Goal: Information Seeking & Learning: Check status

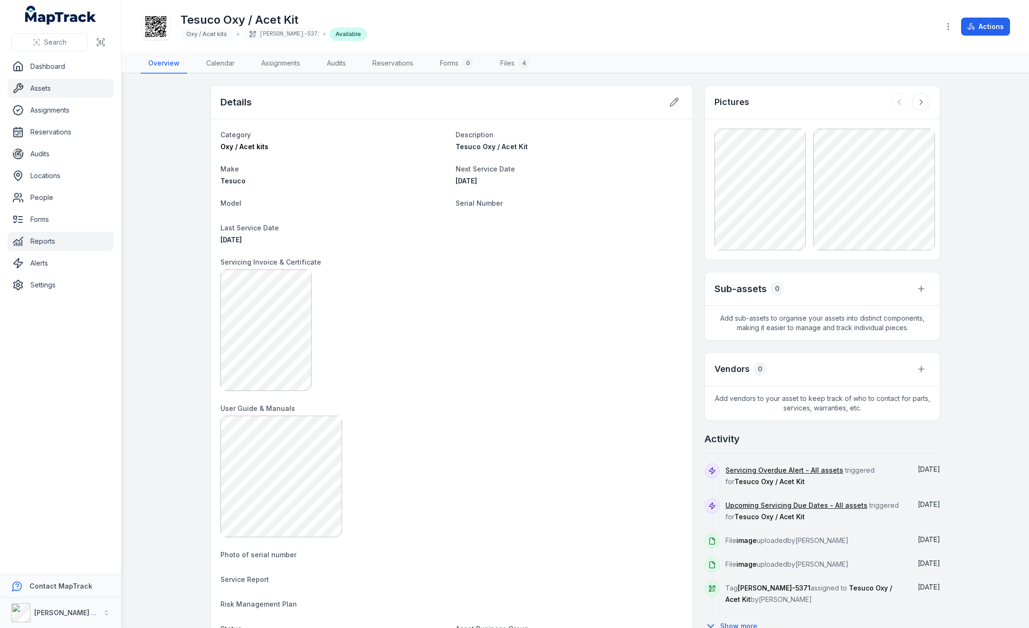
click at [40, 240] on link "Reports" at bounding box center [61, 241] width 106 height 19
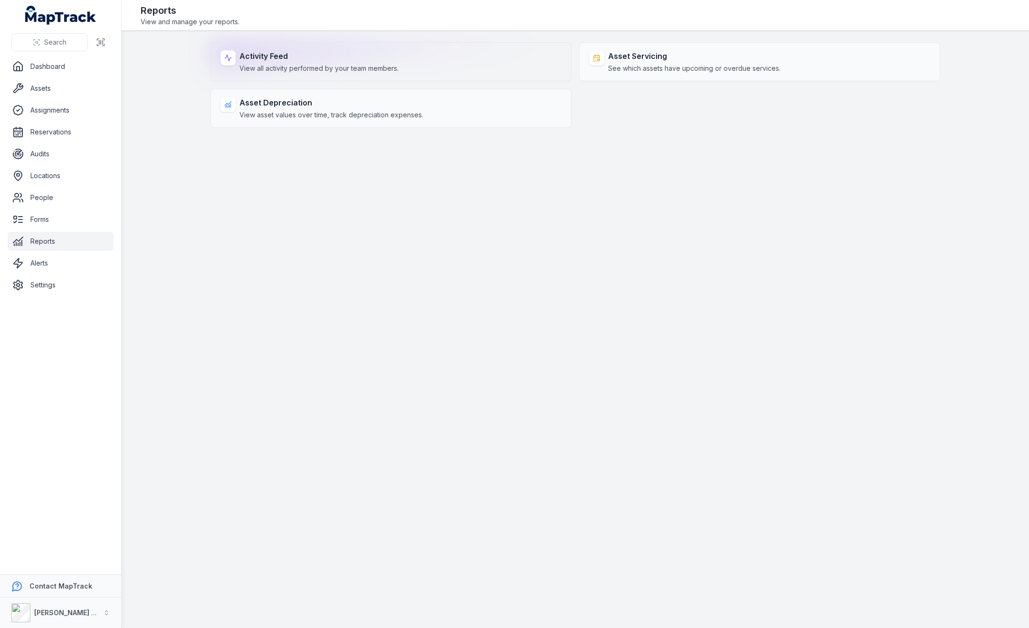
click at [335, 52] on strong "Activity Feed" at bounding box center [318, 55] width 159 height 11
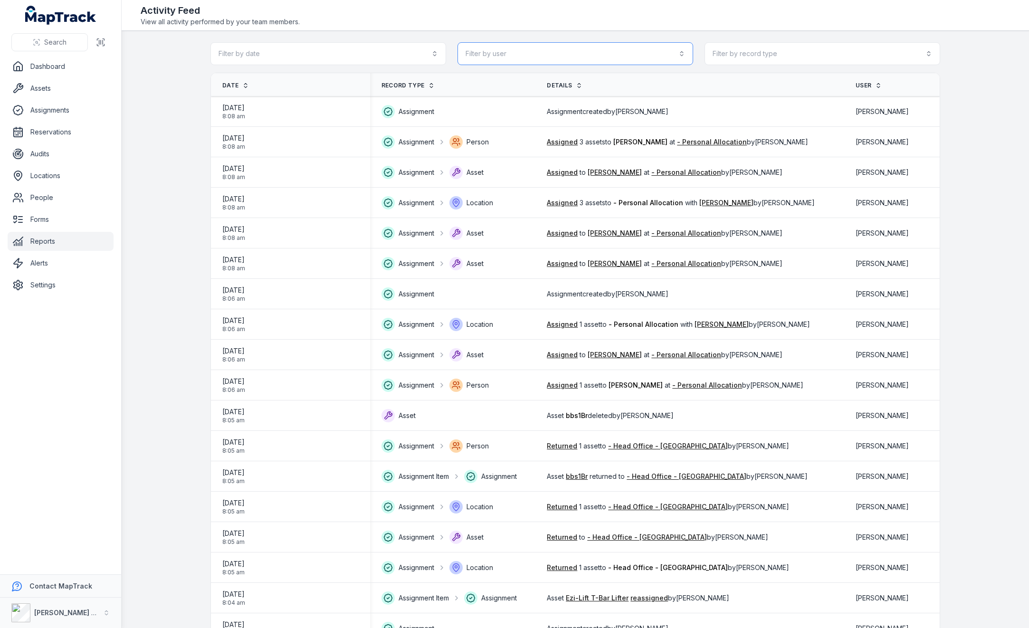
click at [515, 56] on button "Filter by user" at bounding box center [575, 53] width 236 height 23
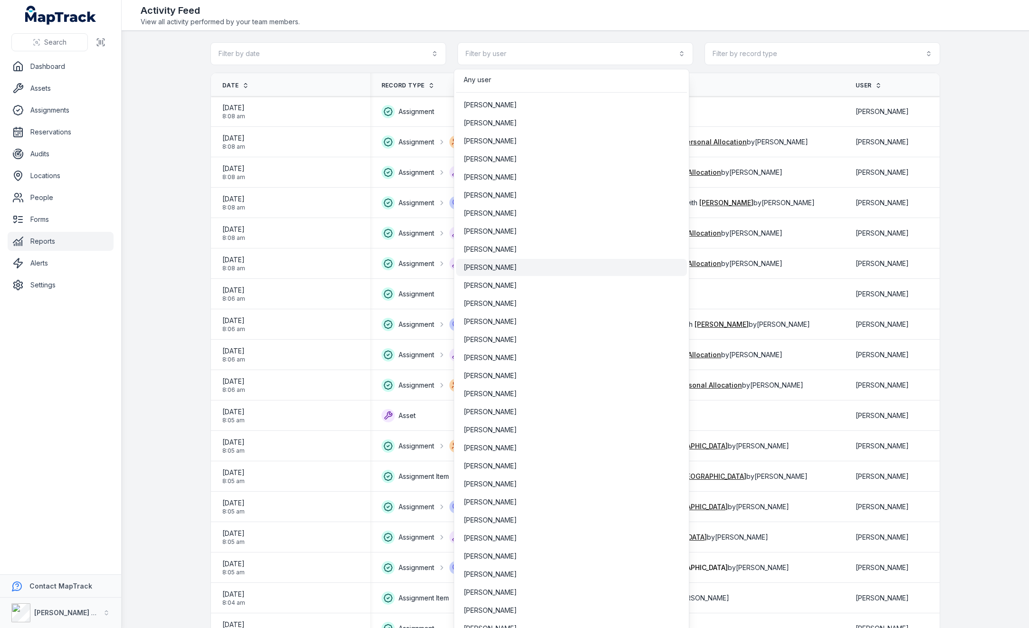
scroll to position [95, 0]
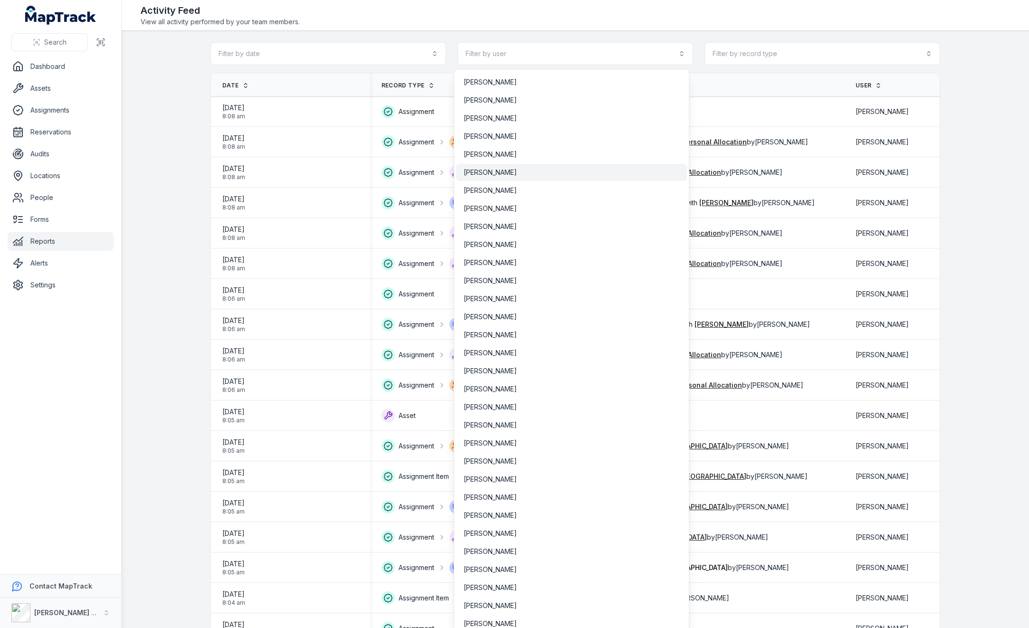
click at [501, 171] on div "[PERSON_NAME]" at bounding box center [571, 172] width 216 height 9
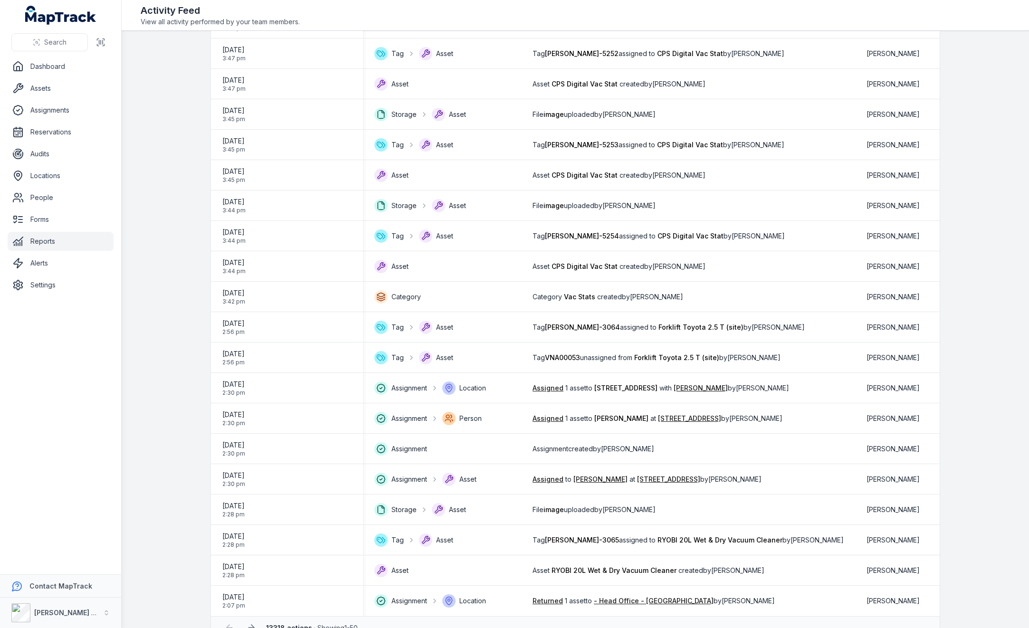
scroll to position [1021, 0]
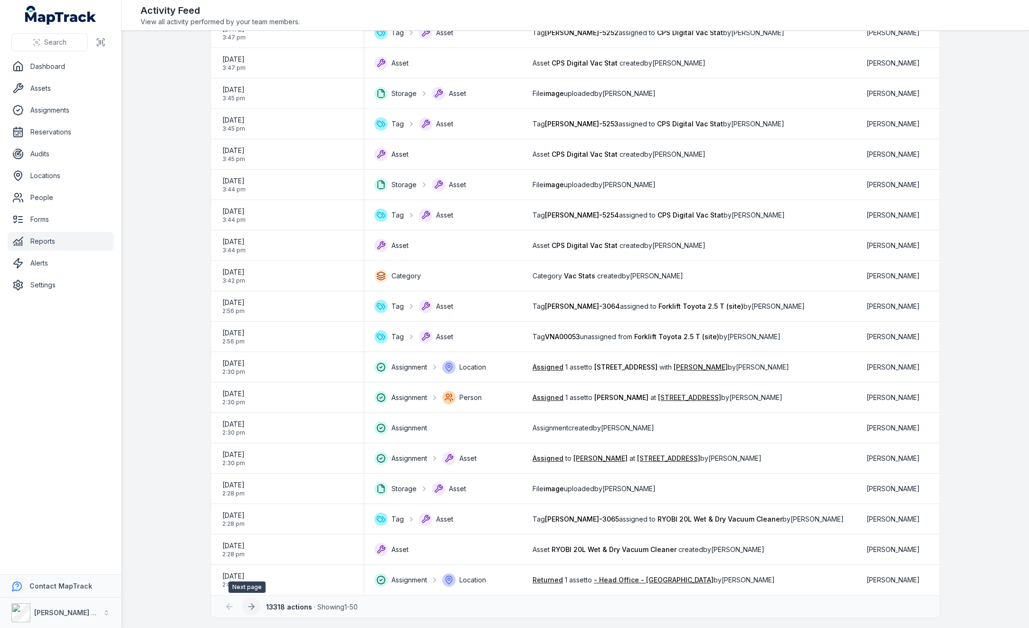
click at [246, 606] on icon at bounding box center [250, 606] width 9 height 9
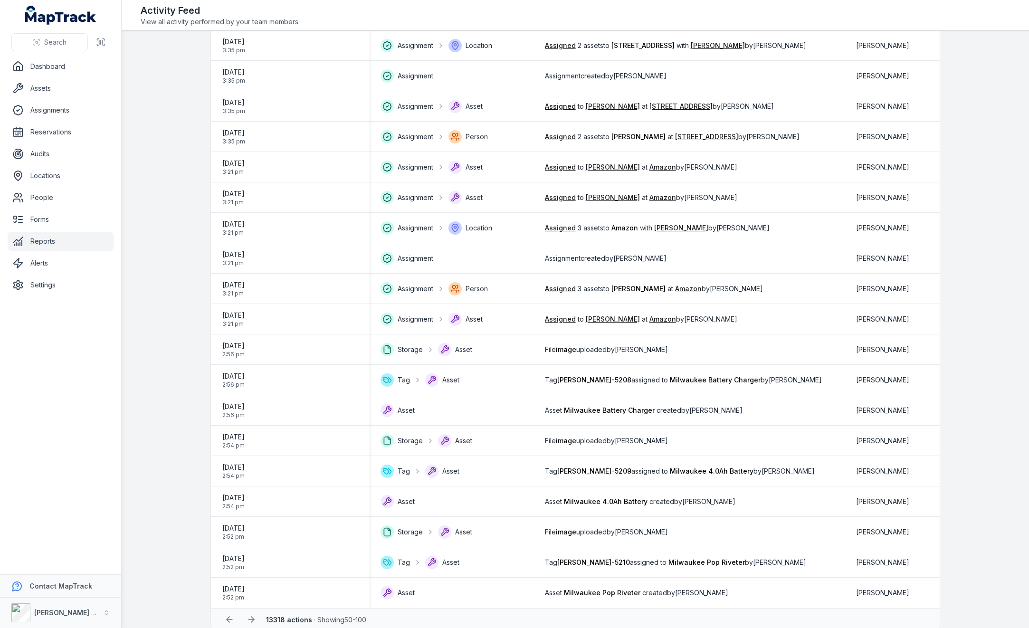
scroll to position [1021, 0]
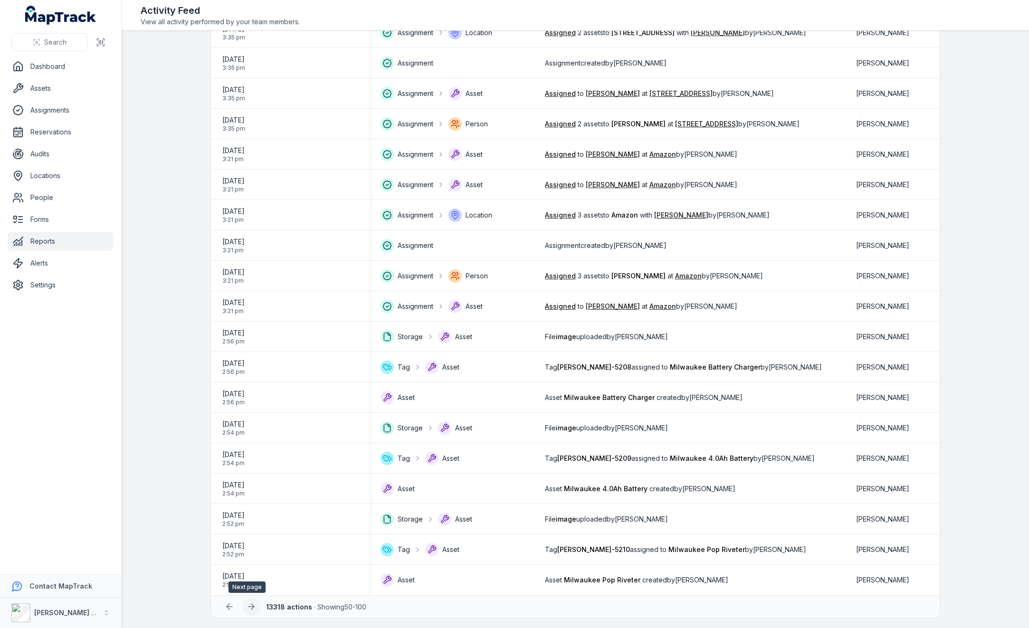
click at [250, 608] on icon at bounding box center [250, 606] width 9 height 9
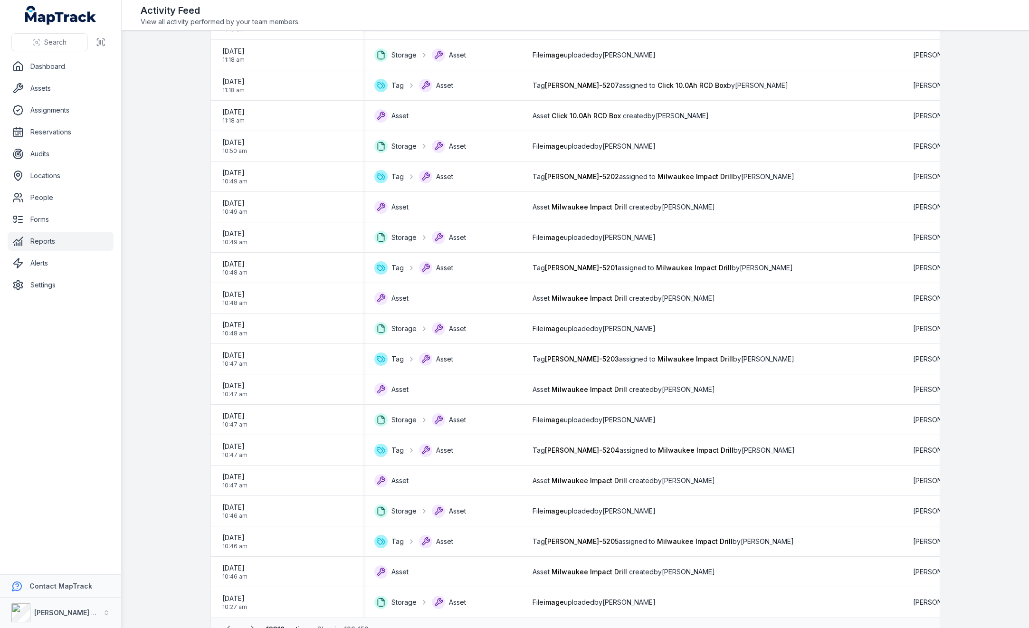
scroll to position [1021, 0]
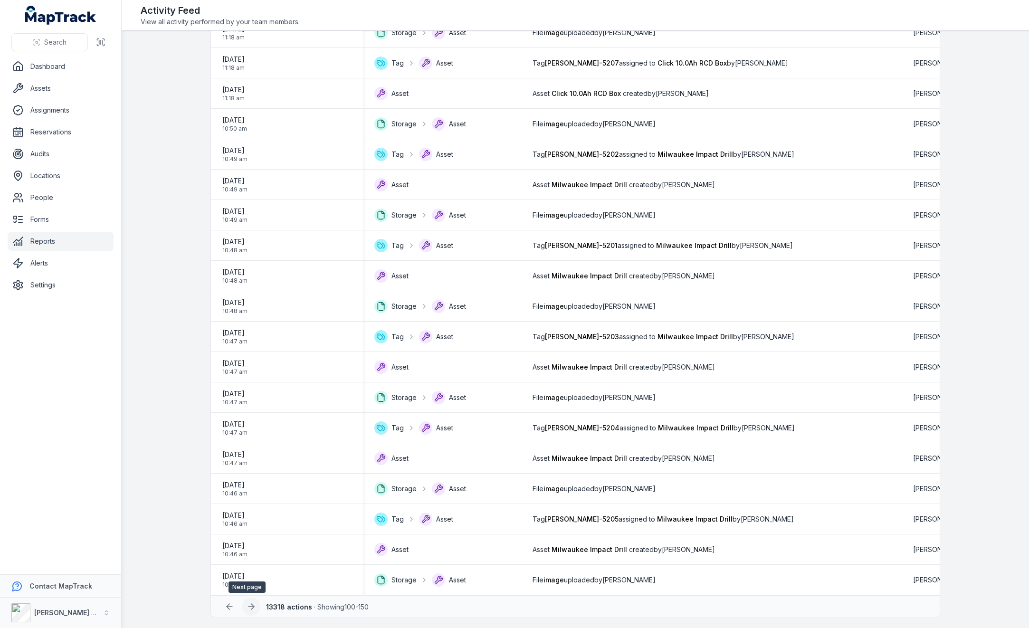
click at [249, 606] on icon at bounding box center [250, 606] width 9 height 9
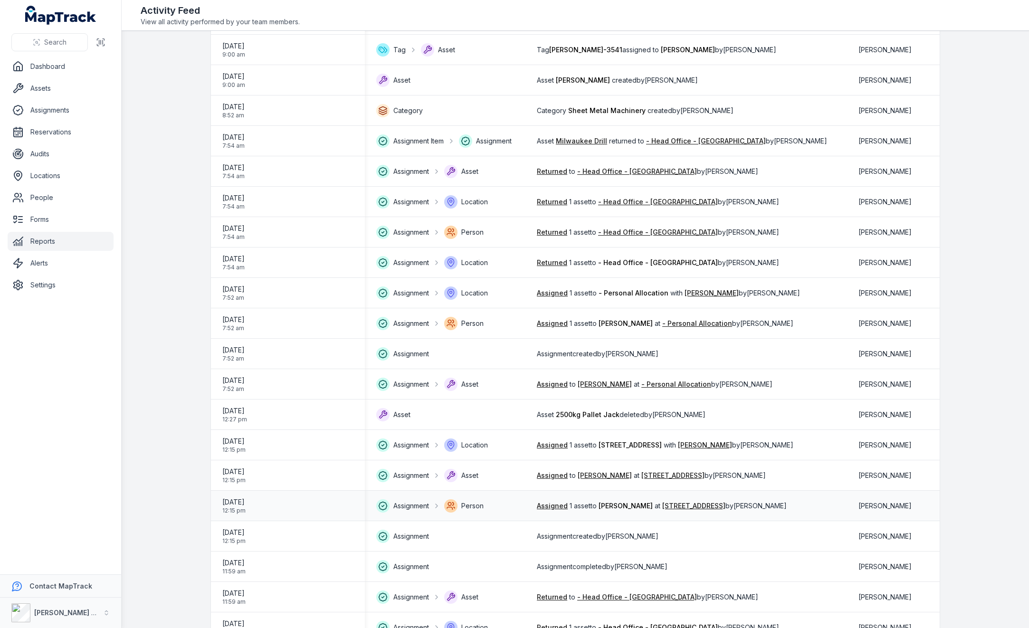
scroll to position [973, 0]
click at [280, 494] on div "[DATE] 12:15 pm" at bounding box center [288, 505] width 154 height 25
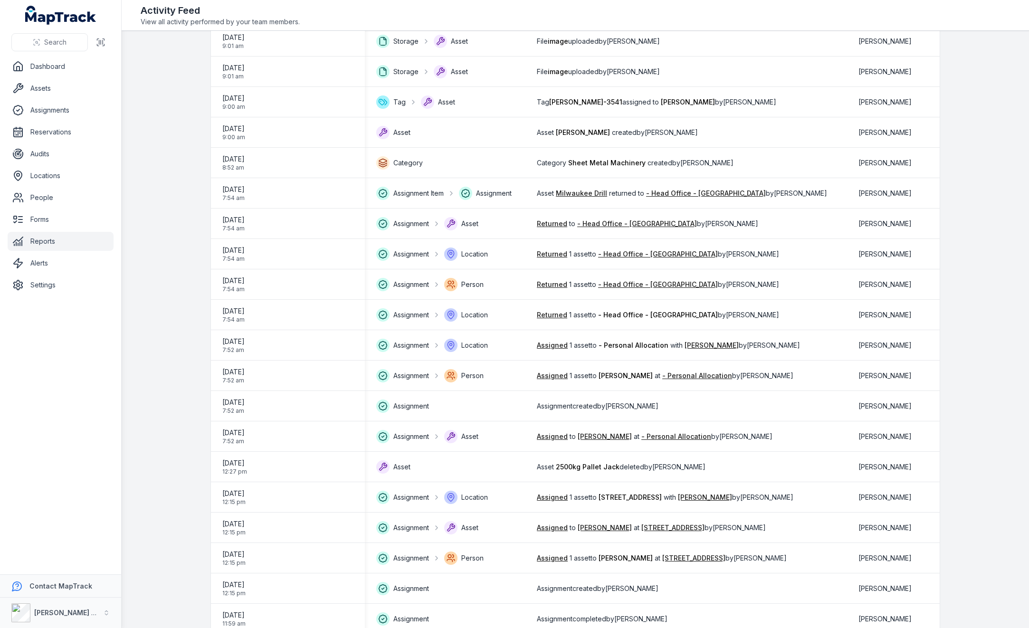
scroll to position [879, 0]
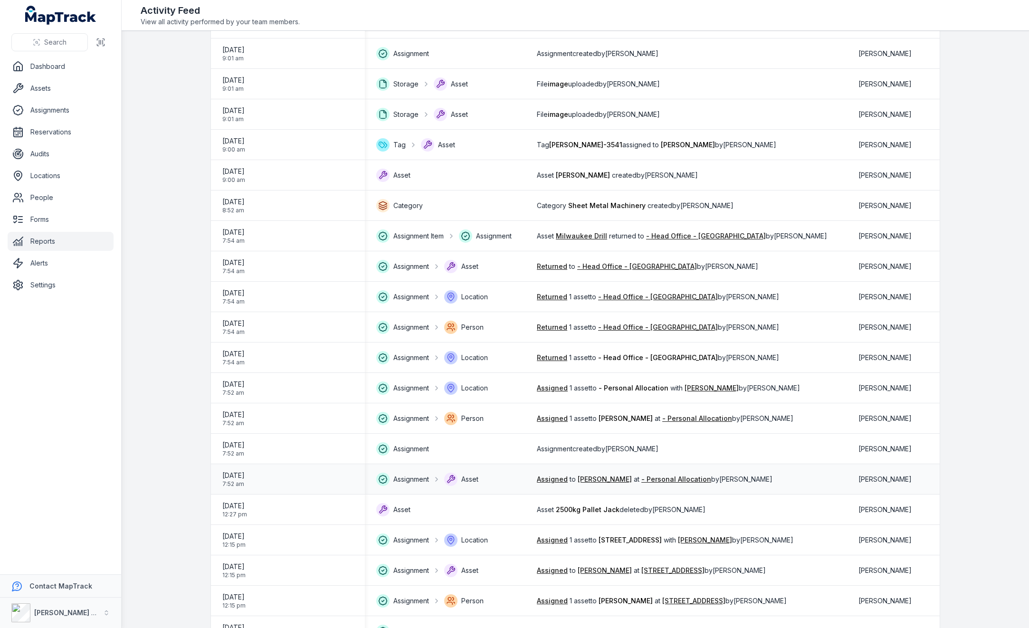
click at [256, 478] on div "[DATE] 7:52 am" at bounding box center [287, 479] width 131 height 17
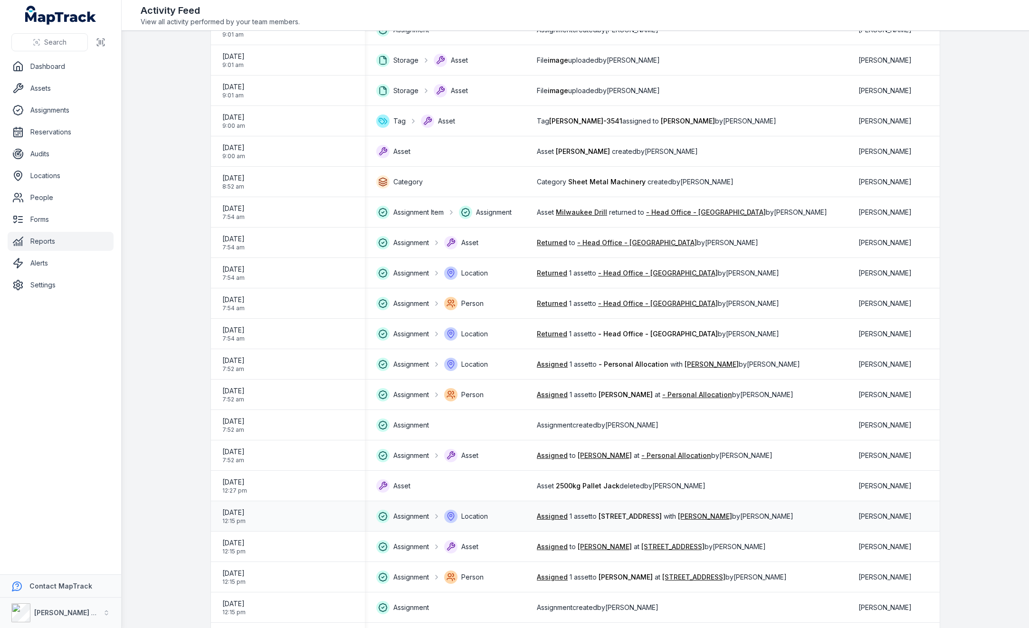
scroll to position [1021, 0]
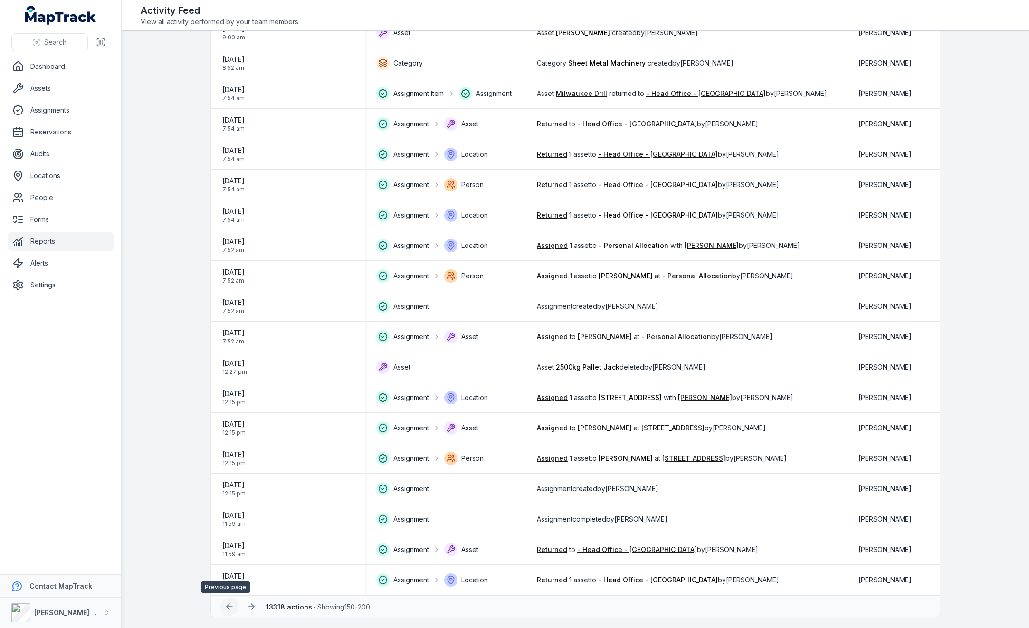
click at [227, 603] on icon at bounding box center [229, 606] width 9 height 9
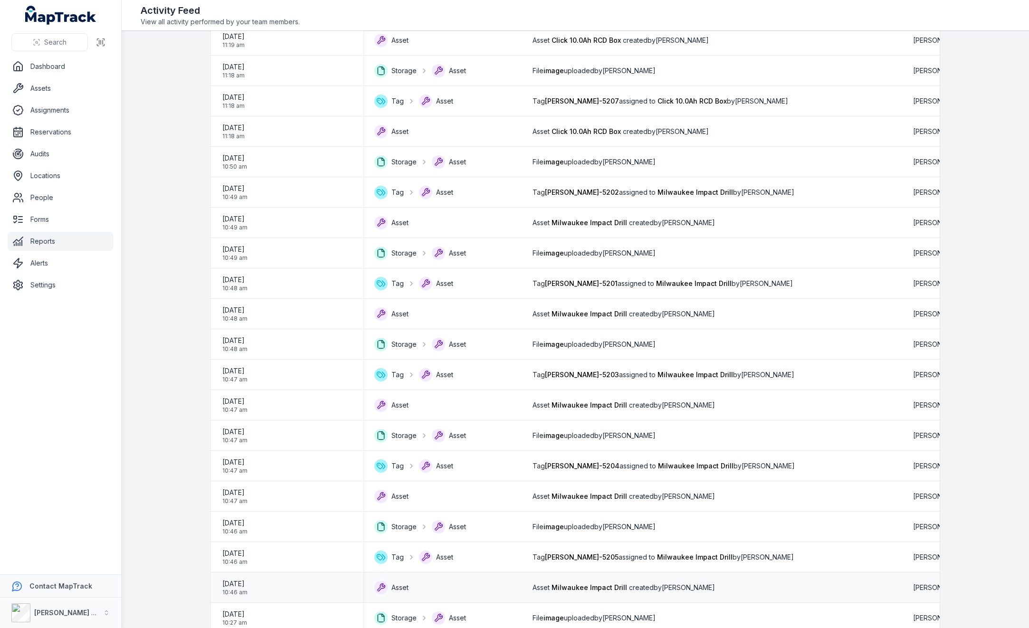
scroll to position [1021, 0]
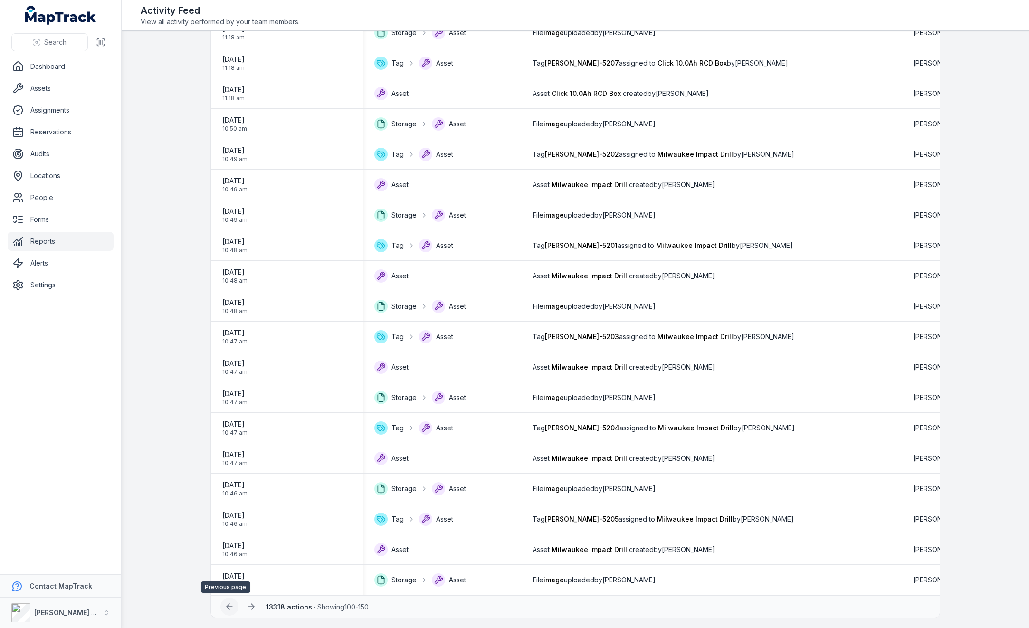
click at [225, 605] on icon at bounding box center [229, 606] width 9 height 9
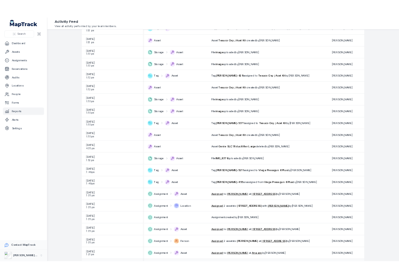
scroll to position [570, 0]
